Goal: Transaction & Acquisition: Purchase product/service

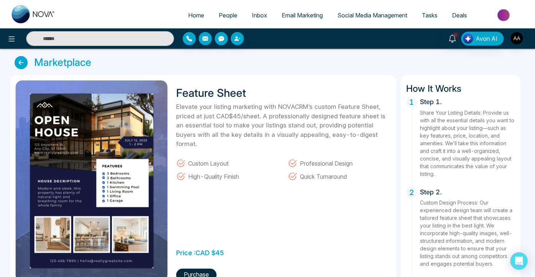
scroll to position [29, 0]
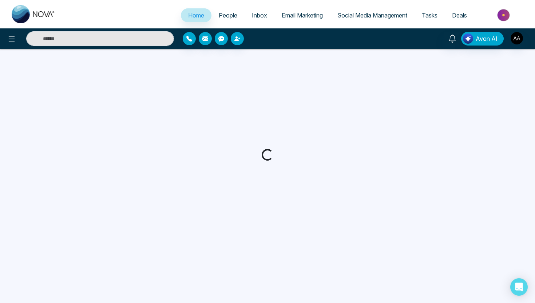
select select "*"
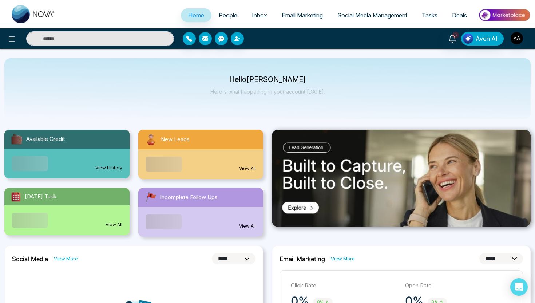
click at [504, 14] on img at bounding box center [504, 15] width 53 height 16
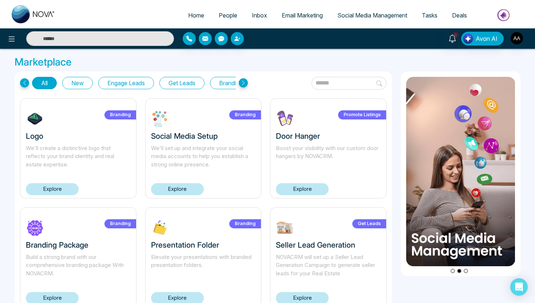
click at [316, 189] on link "Explore" at bounding box center [302, 189] width 53 height 12
